Goal: Find specific page/section: Find specific page/section

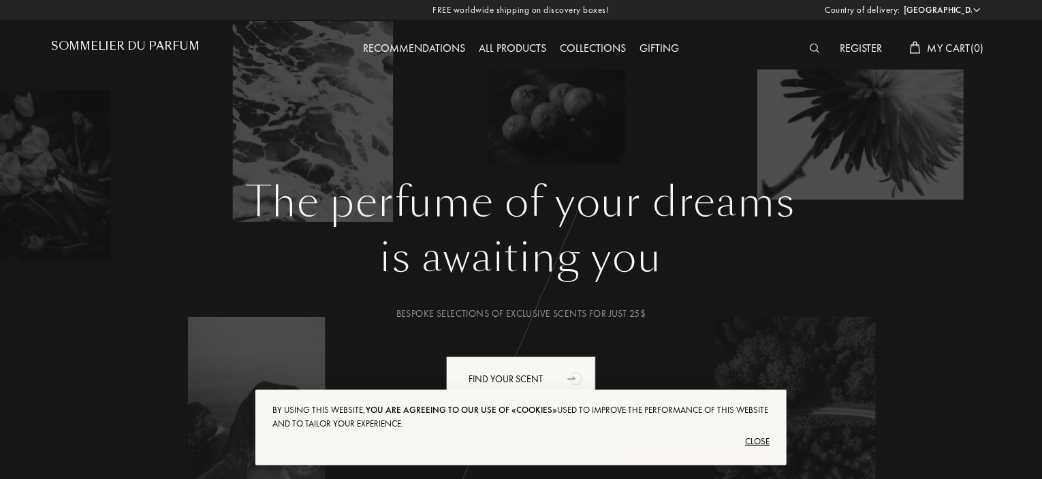
scroll to position [136, 0]
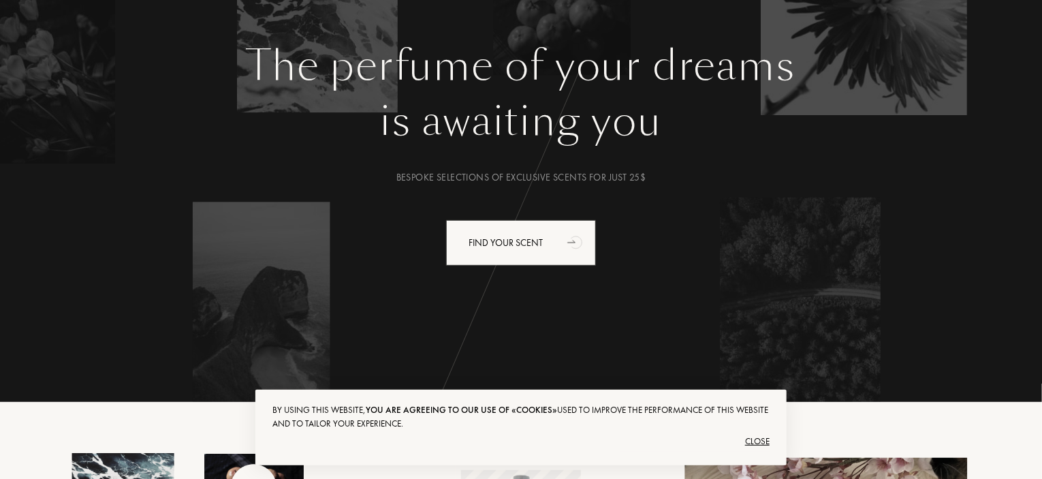
click at [754, 440] on div "Close" at bounding box center [521, 442] width 497 height 22
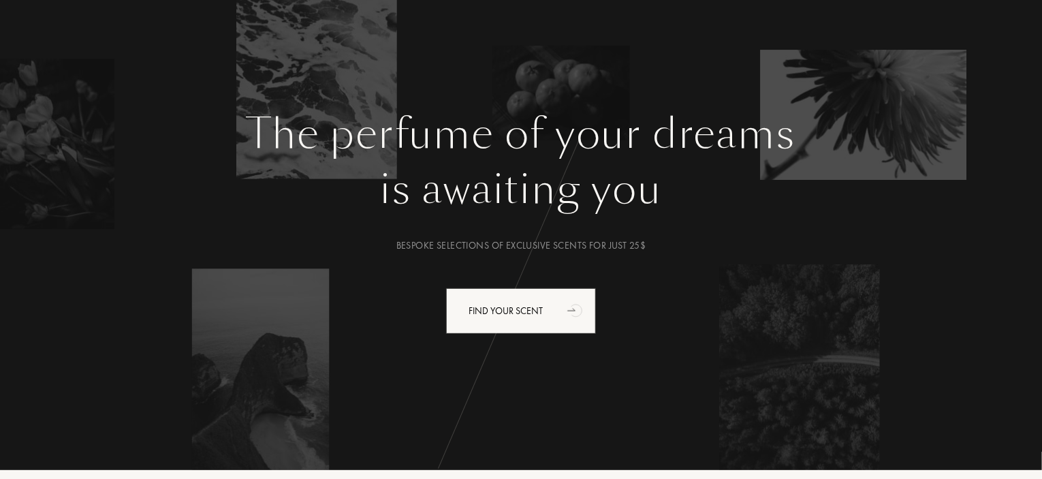
scroll to position [0, 0]
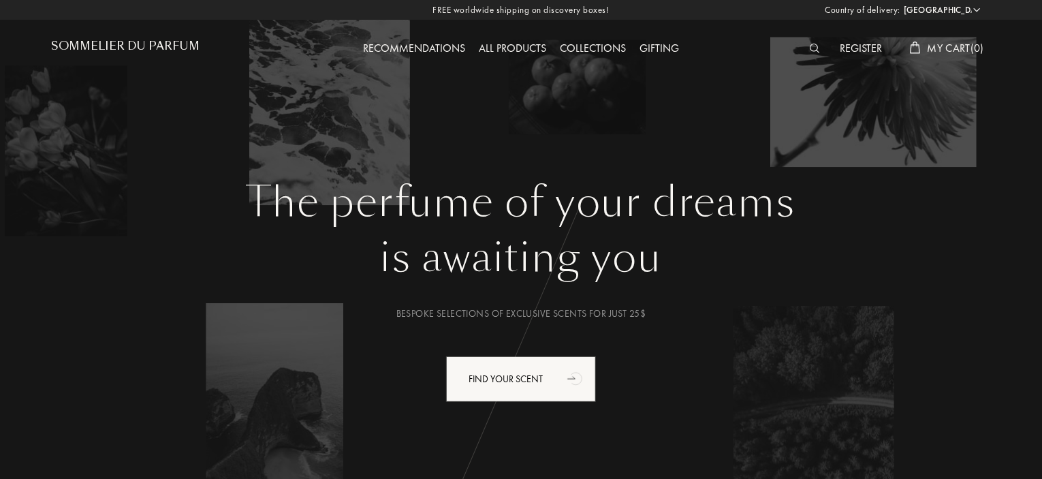
click at [965, 16] on select "[GEOGRAPHIC_DATA] [GEOGRAPHIC_DATA] [GEOGRAPHIC_DATA] [GEOGRAPHIC_DATA] [GEOGRA…" at bounding box center [942, 10] width 82 height 14
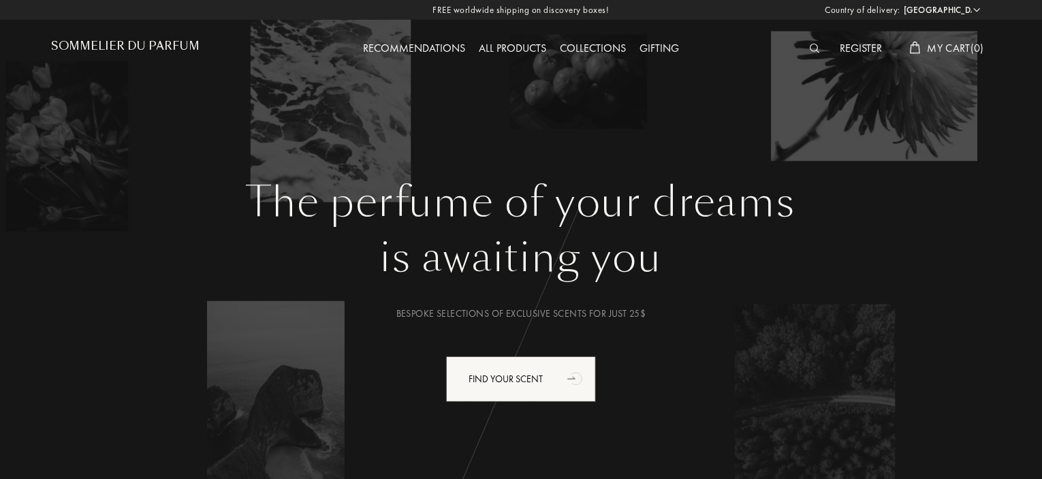
select select "DE"
click at [901, 3] on select "[GEOGRAPHIC_DATA] [GEOGRAPHIC_DATA] [GEOGRAPHIC_DATA] [GEOGRAPHIC_DATA] [GEOGRA…" at bounding box center [942, 10] width 82 height 14
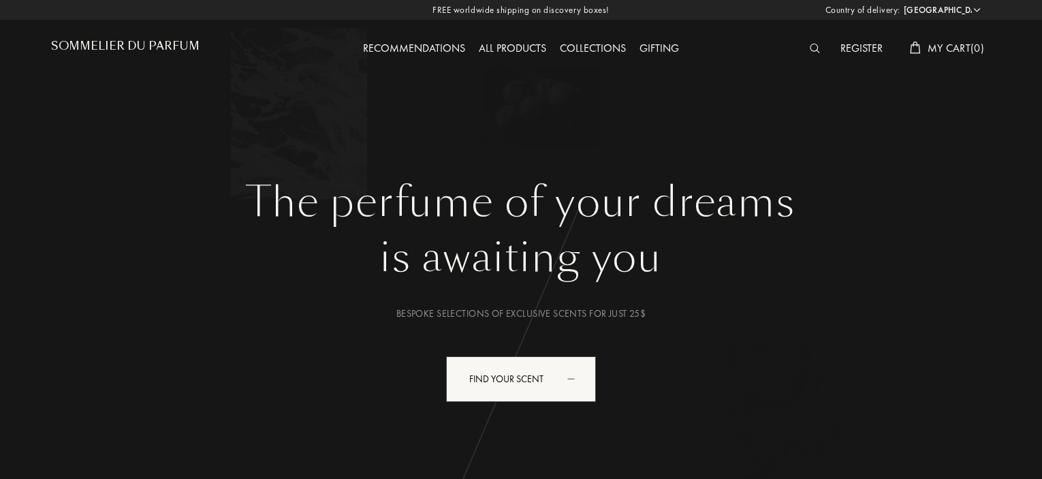
select select "DE"
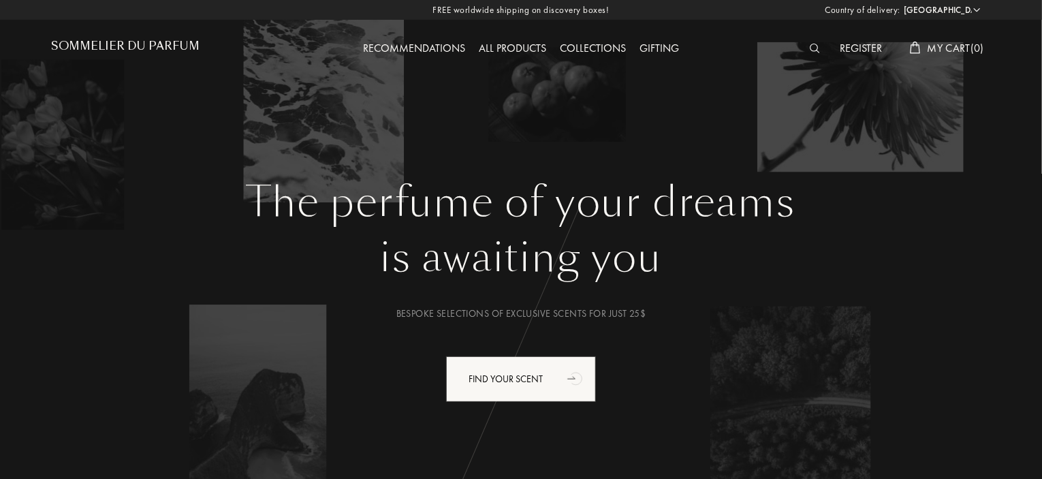
click at [812, 49] on img at bounding box center [815, 49] width 10 height 10
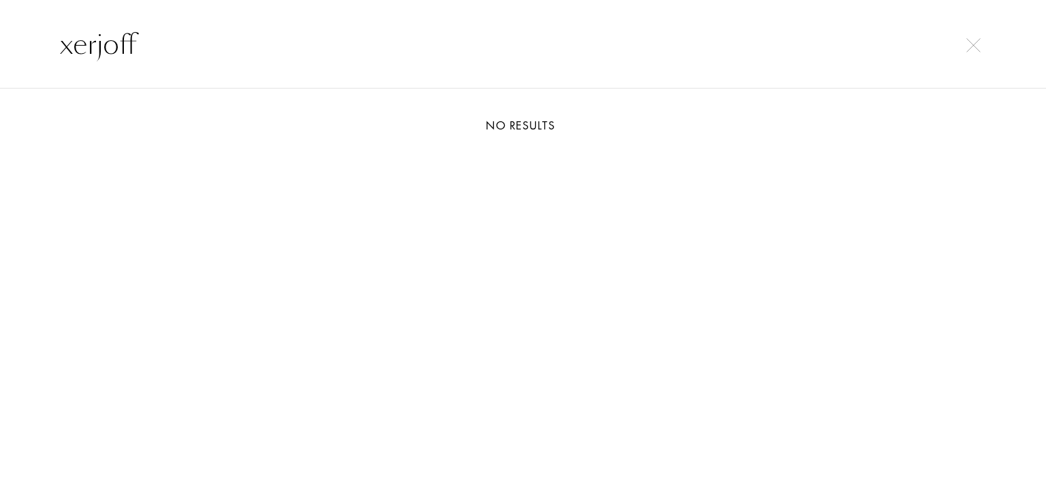
click at [0, 40] on div "xerjoff" at bounding box center [523, 44] width 1046 height 89
type input "a"
type input "x"
type input "c"
type input "b"
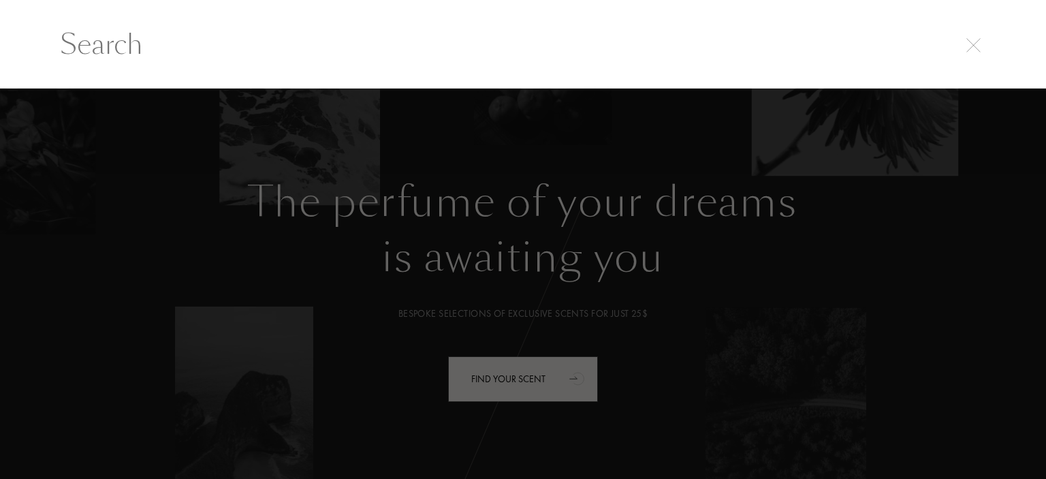
click at [613, 215] on div at bounding box center [523, 284] width 1046 height 391
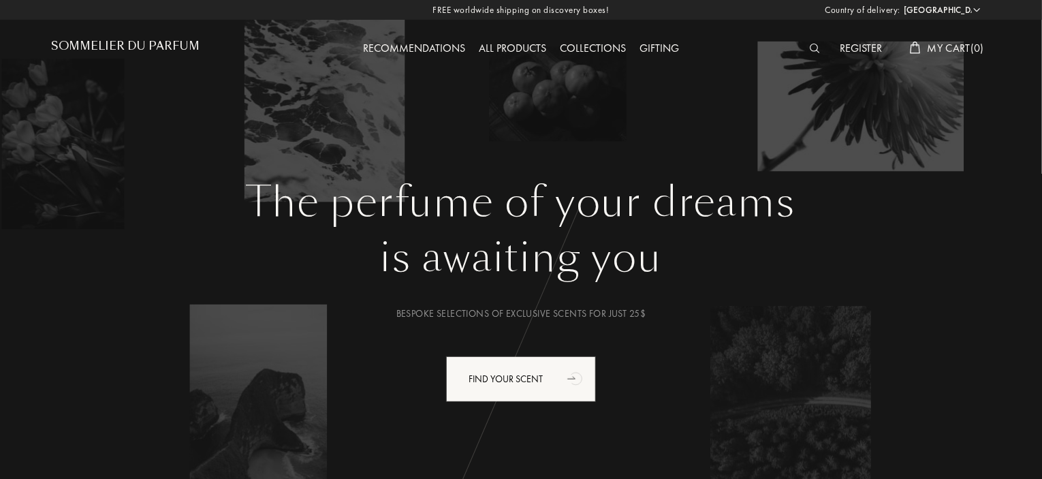
click at [817, 48] on img at bounding box center [815, 49] width 10 height 10
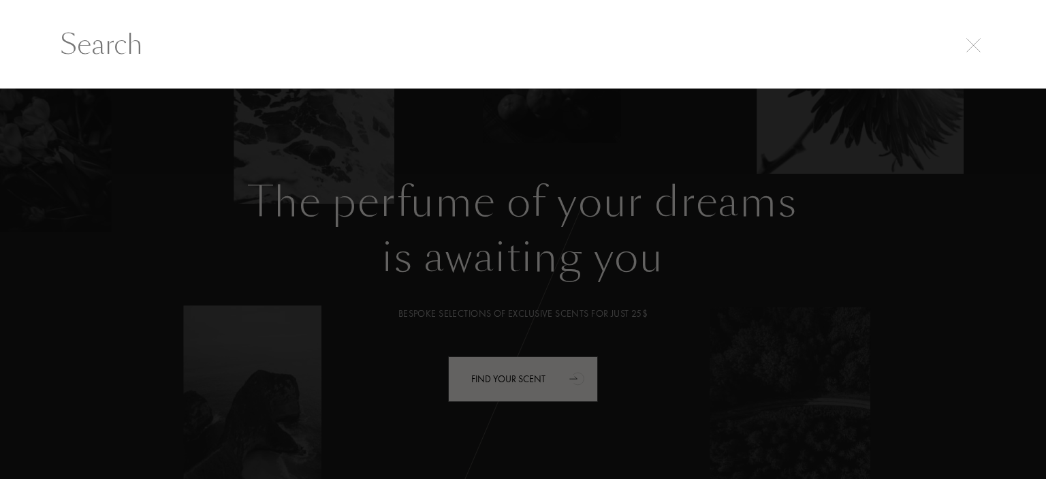
paste input "Blonde Amber"
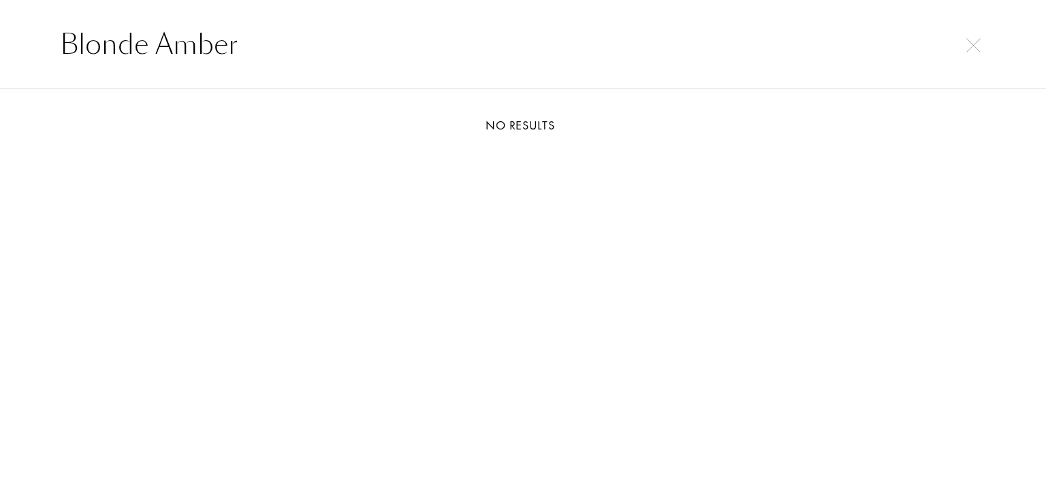
drag, startPoint x: 247, startPoint y: 43, endPoint x: 0, endPoint y: 40, distance: 246.7
click at [0, 40] on div "Blonde Amber" at bounding box center [523, 44] width 1046 height 89
paste input "Cosmos Flower"
drag, startPoint x: 238, startPoint y: 57, endPoint x: 6, endPoint y: 53, distance: 232.4
click at [1, 54] on div "Cosmos Flower" at bounding box center [523, 44] width 1046 height 89
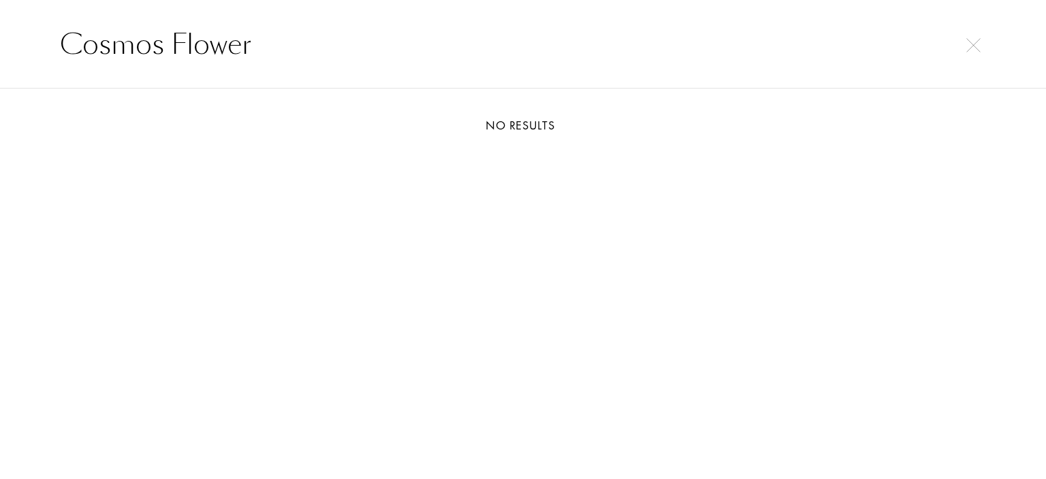
paste input "Nishane"
type input "Nishane"
